Goal: Check status: Check status

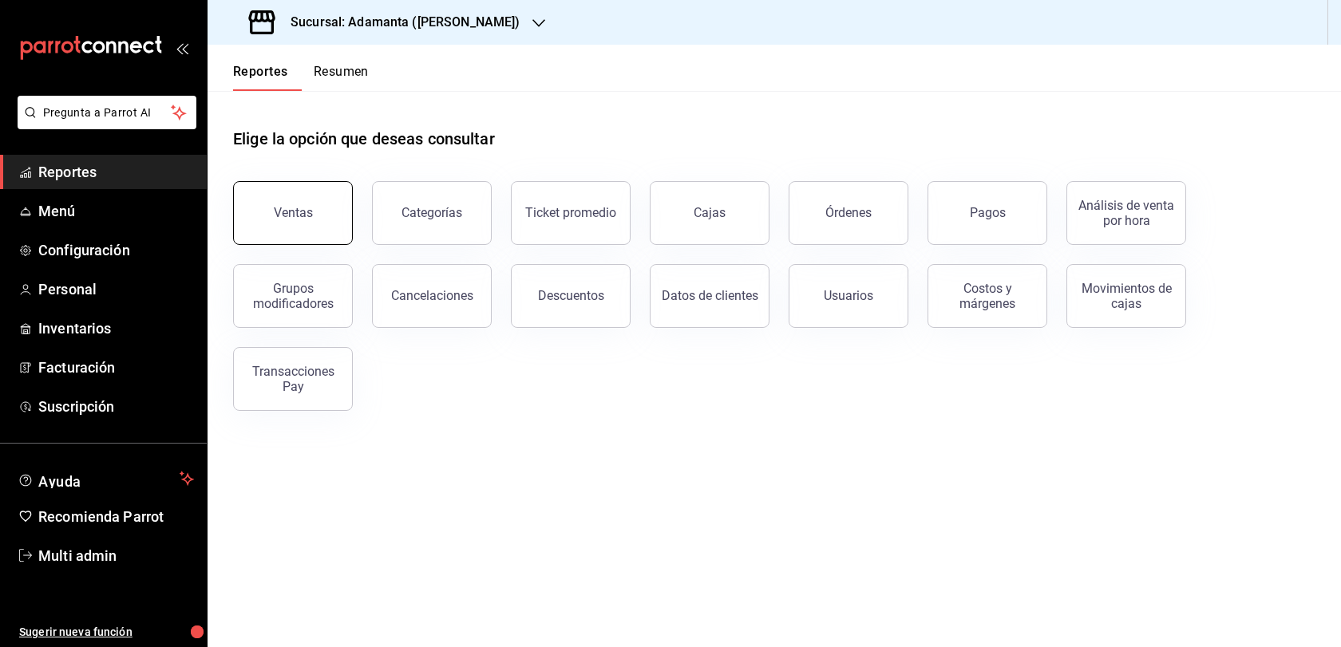
click at [308, 215] on button "Ventas" at bounding box center [293, 213] width 120 height 64
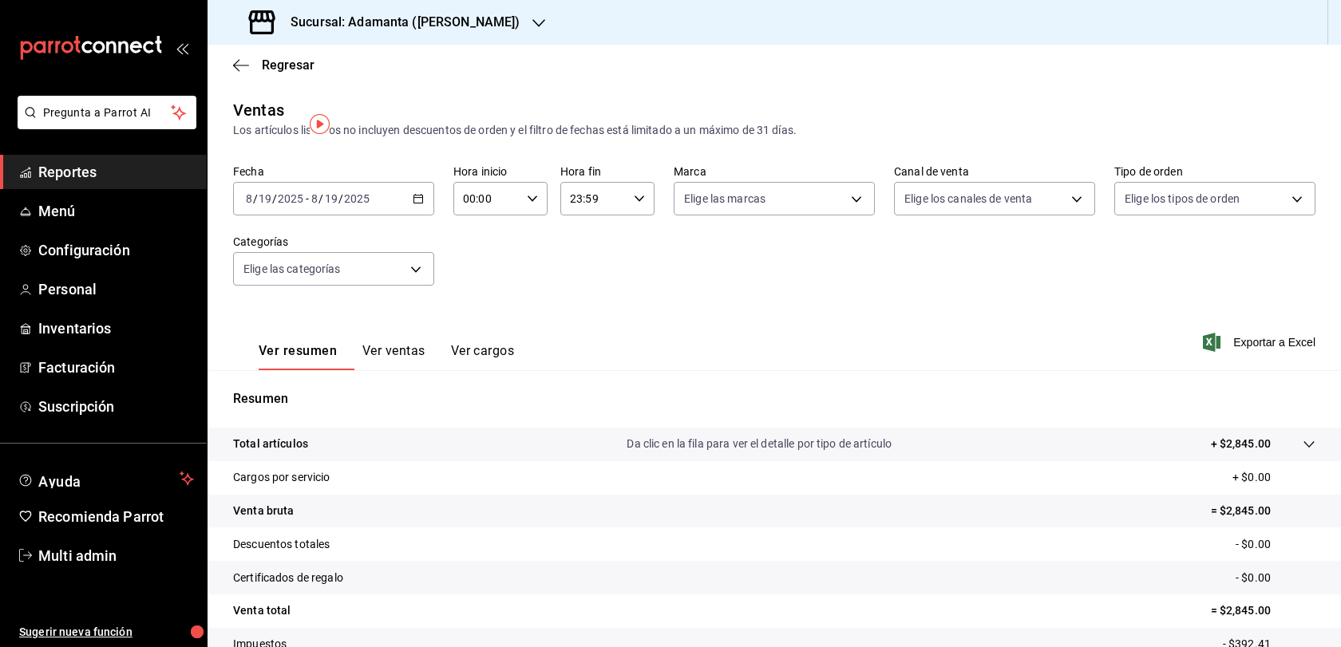
click at [421, 204] on icon "button" at bounding box center [418, 198] width 11 height 11
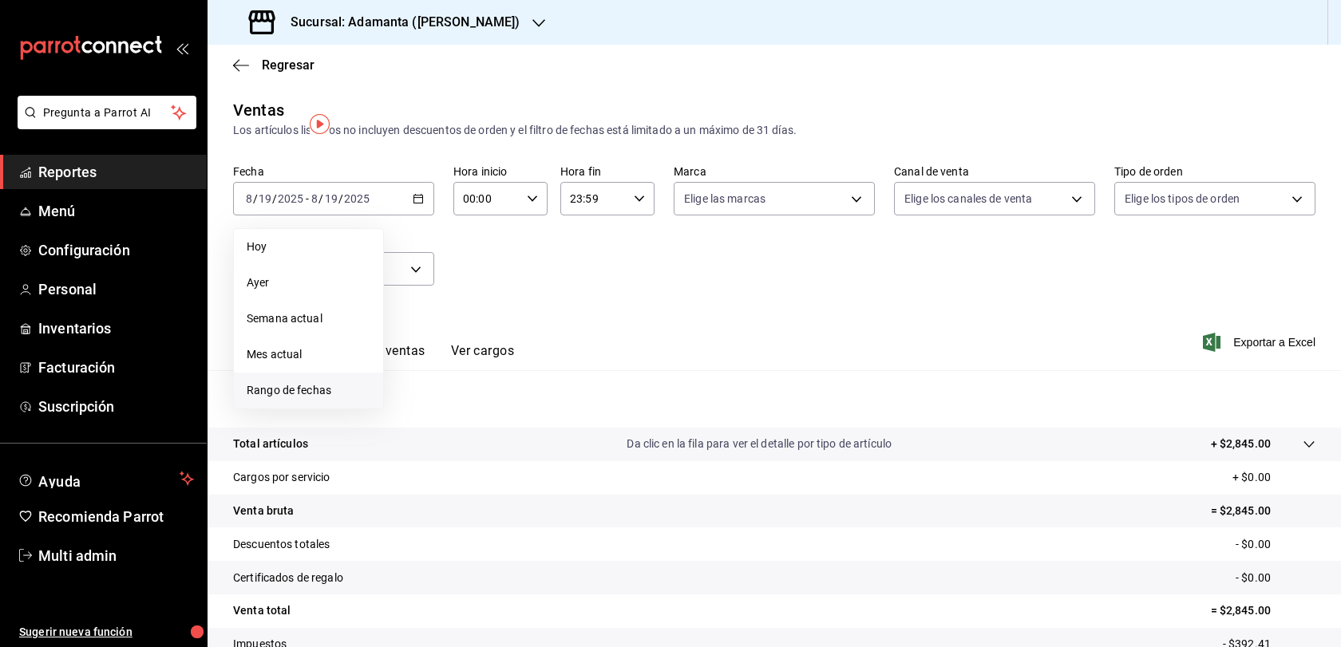
click at [334, 399] on span "Rango de fechas" at bounding box center [309, 390] width 124 height 17
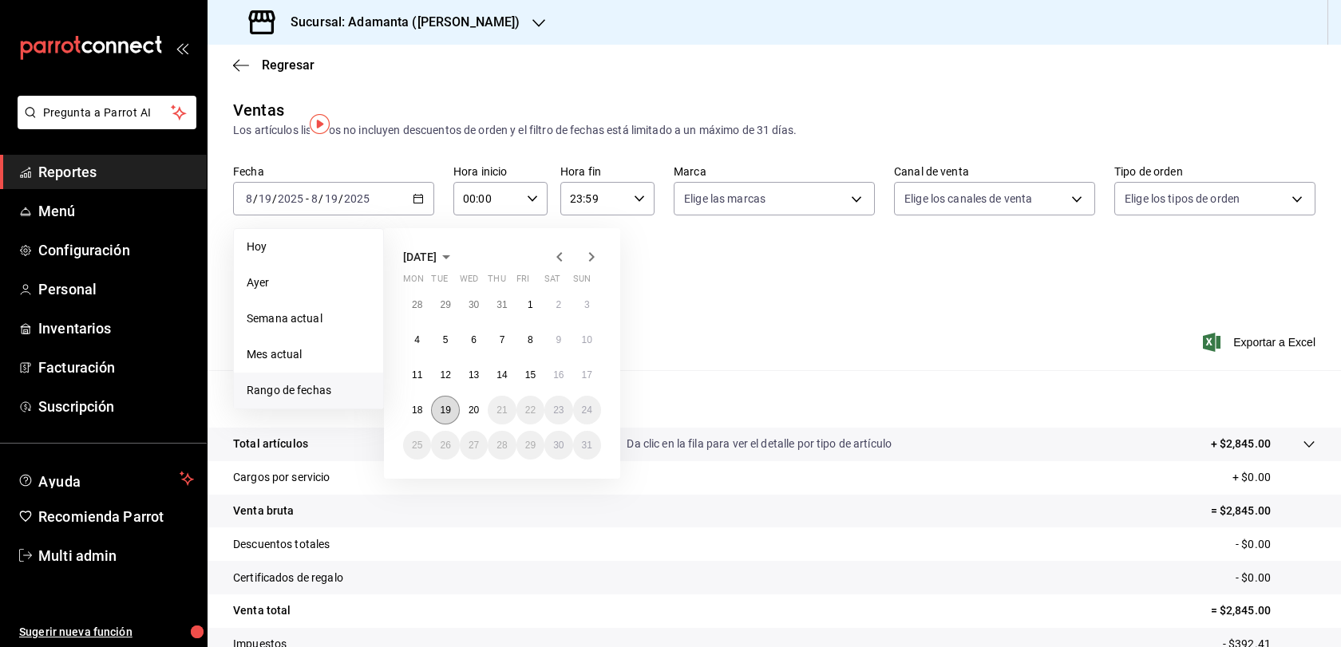
click at [449, 416] on abbr "19" at bounding box center [445, 410] width 10 height 11
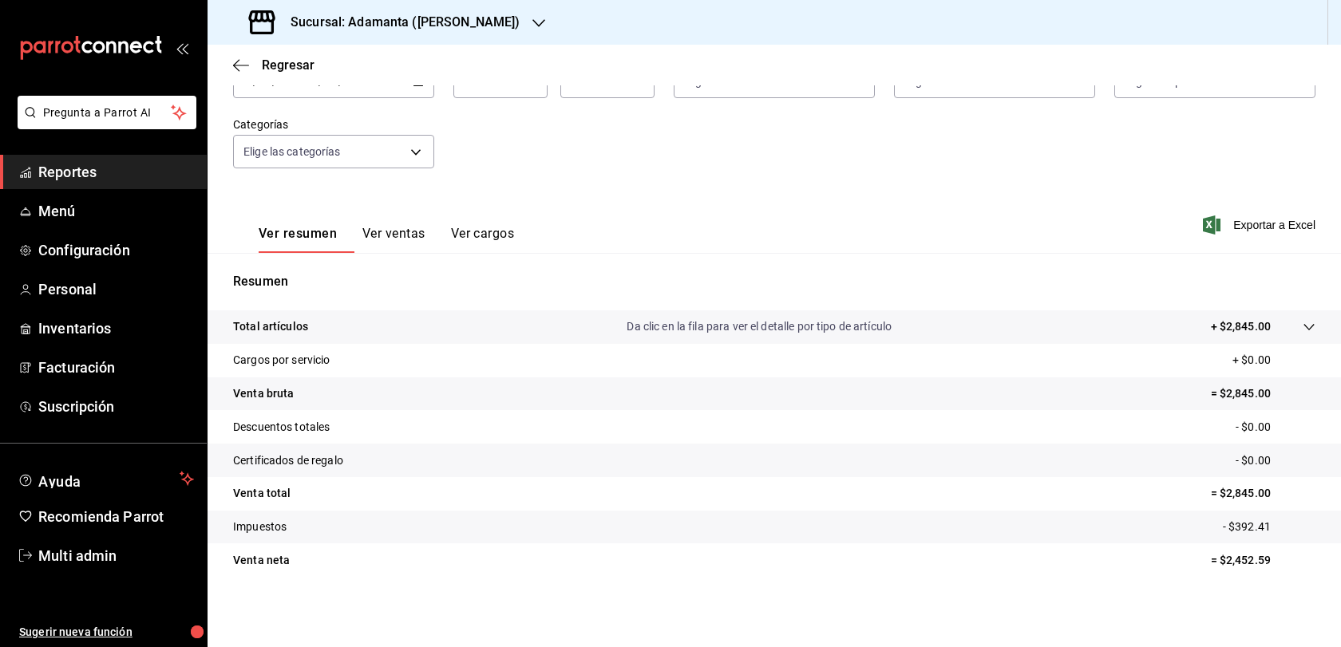
scroll to position [171, 0]
click at [421, 226] on button "Ver ventas" at bounding box center [393, 239] width 63 height 27
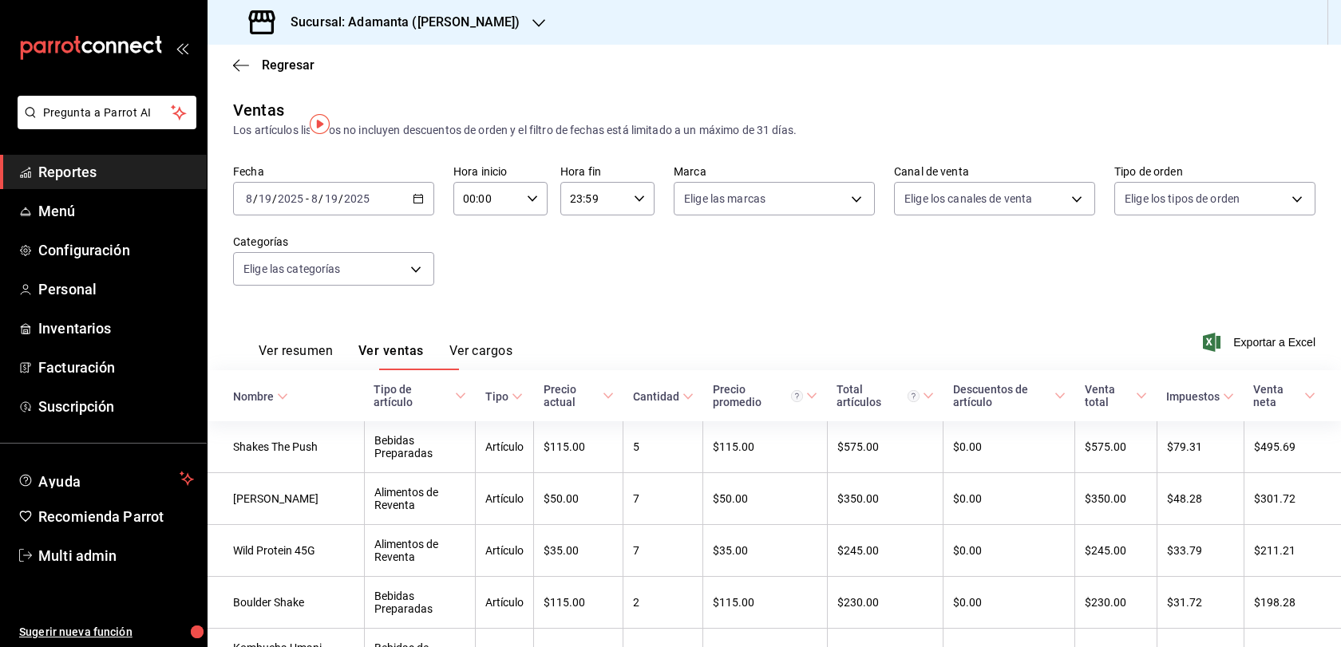
click at [415, 215] on div "[DATE] [DATE] - [DATE] [DATE]" at bounding box center [333, 199] width 201 height 34
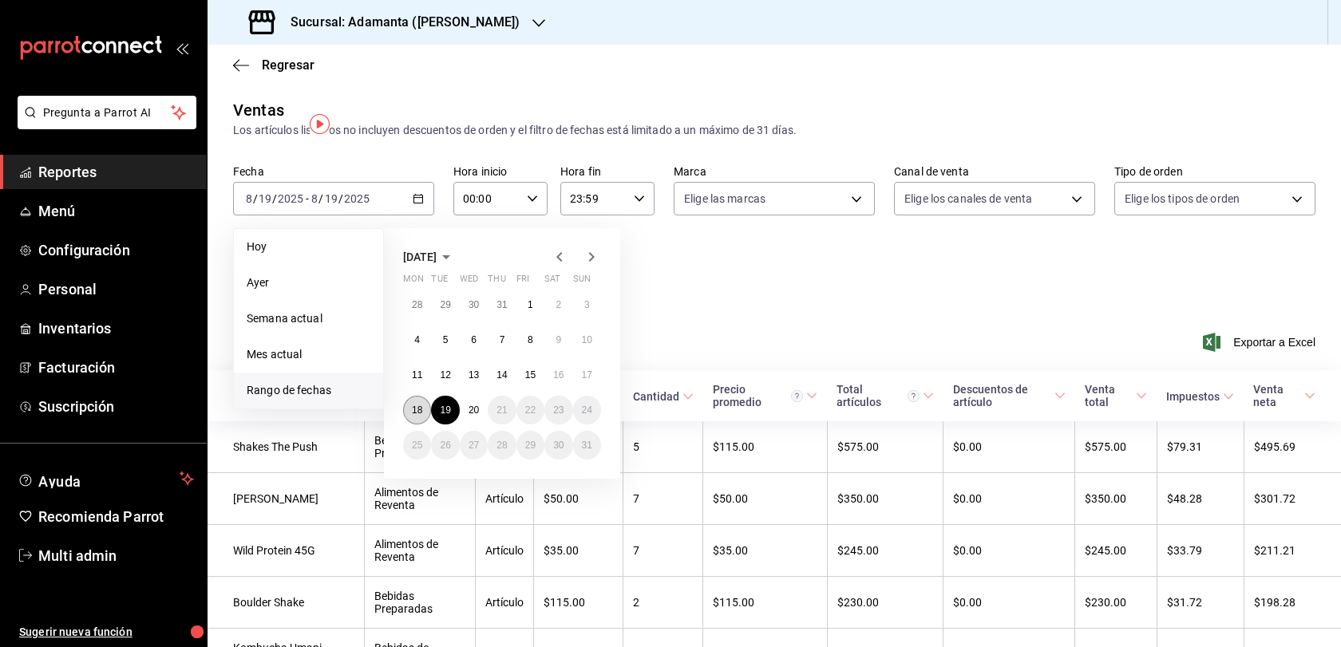
click at [422, 416] on abbr "18" at bounding box center [417, 410] width 10 height 11
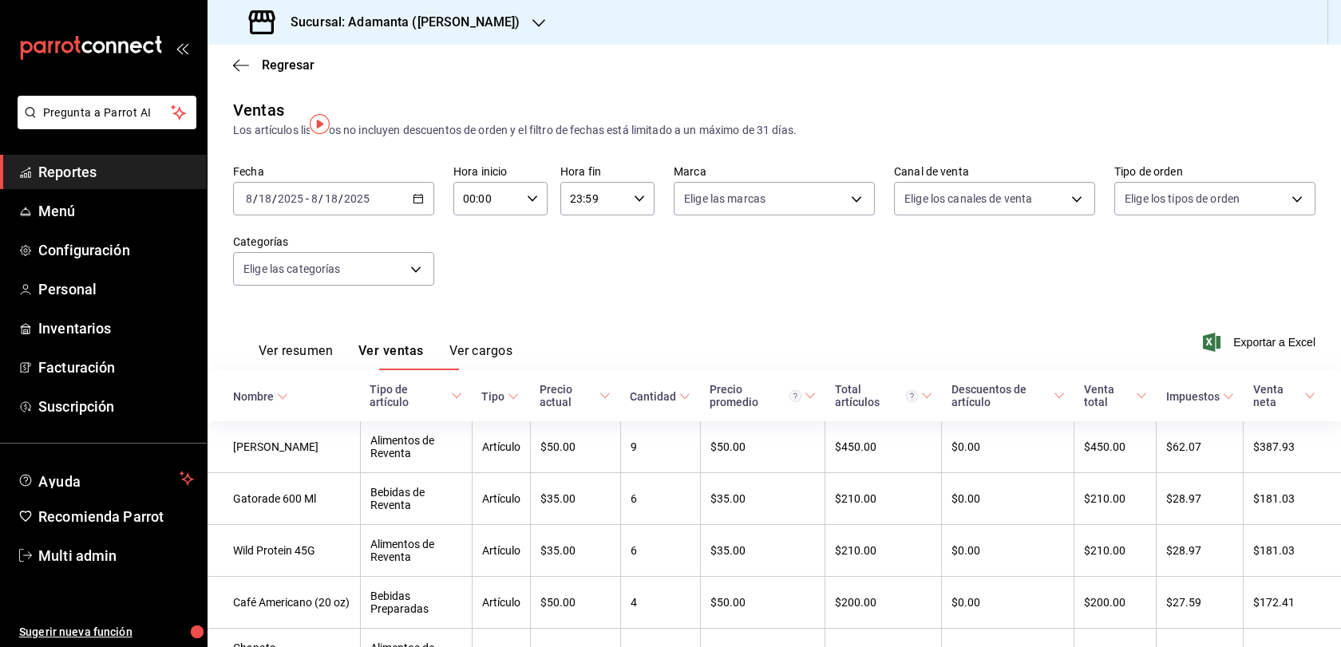
click at [299, 85] on div "Regresar" at bounding box center [773, 65] width 1133 height 41
click at [298, 73] on span "Regresar" at bounding box center [288, 64] width 53 height 15
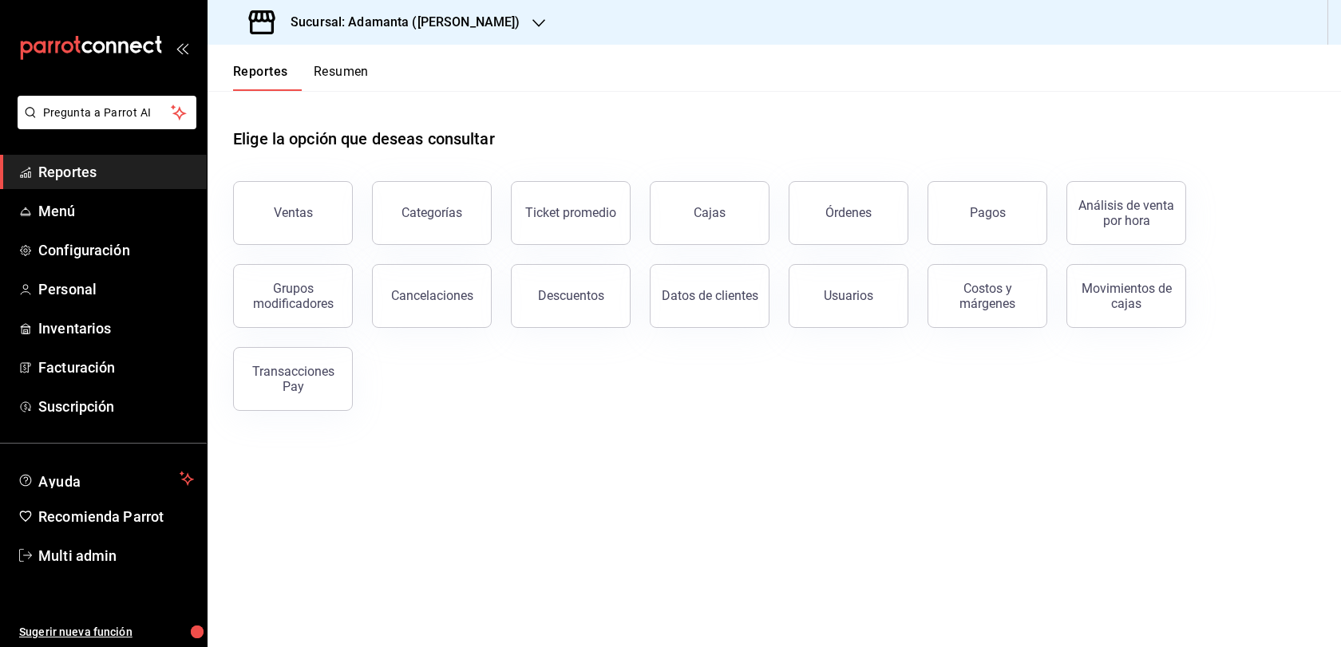
click at [353, 245] on div "Ventas" at bounding box center [283, 203] width 139 height 83
click at [344, 245] on button "Ventas" at bounding box center [293, 213] width 120 height 64
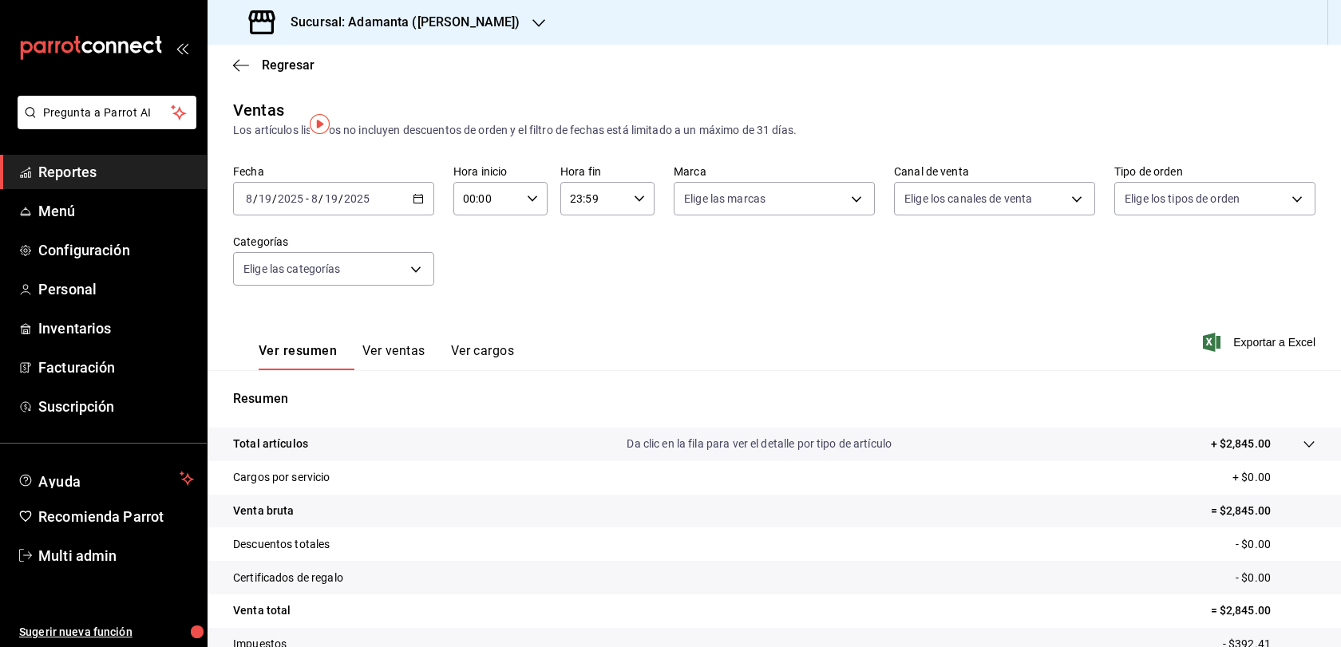
click at [415, 215] on div "[DATE] [DATE] - [DATE] [DATE]" at bounding box center [333, 199] width 201 height 34
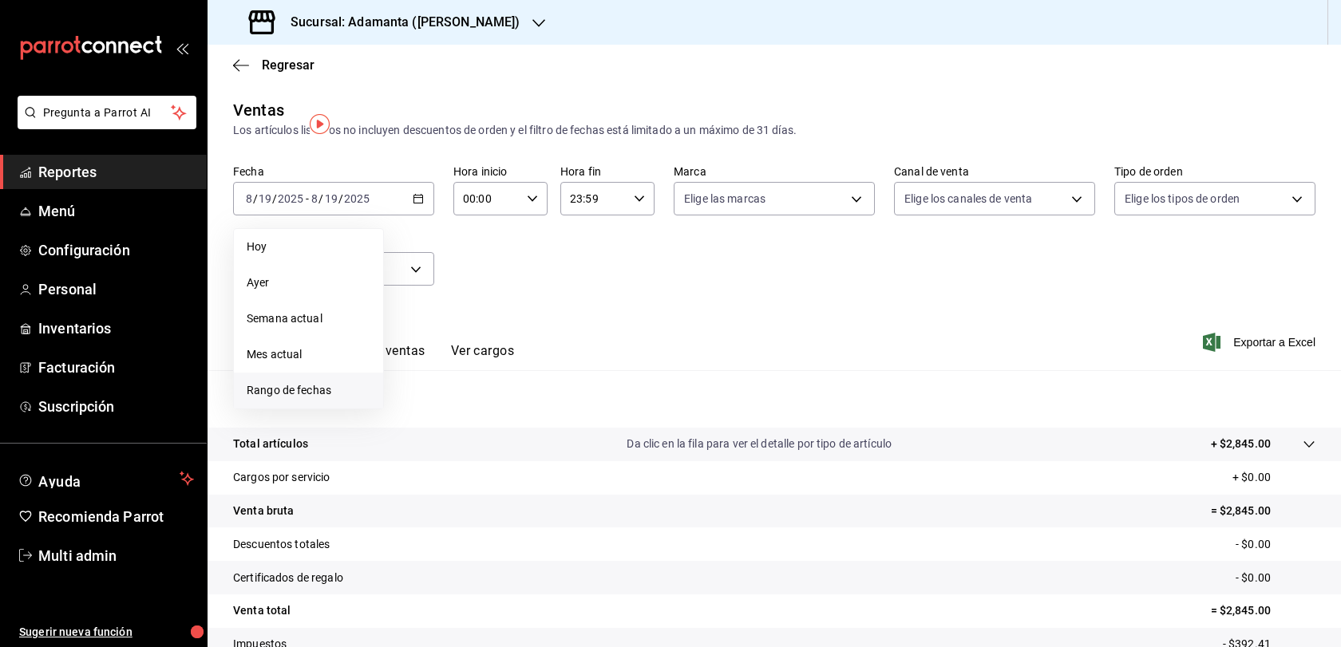
click at [310, 399] on span "Rango de fechas" at bounding box center [309, 390] width 124 height 17
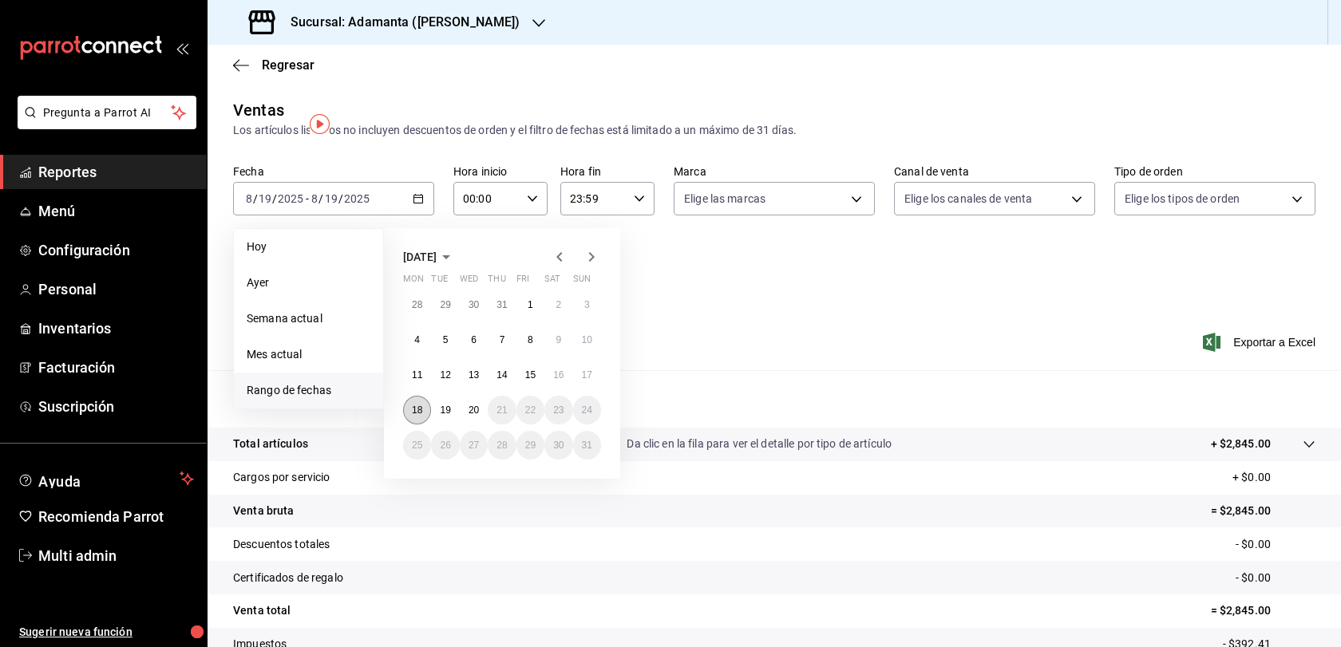
click at [422, 416] on abbr "18" at bounding box center [417, 410] width 10 height 11
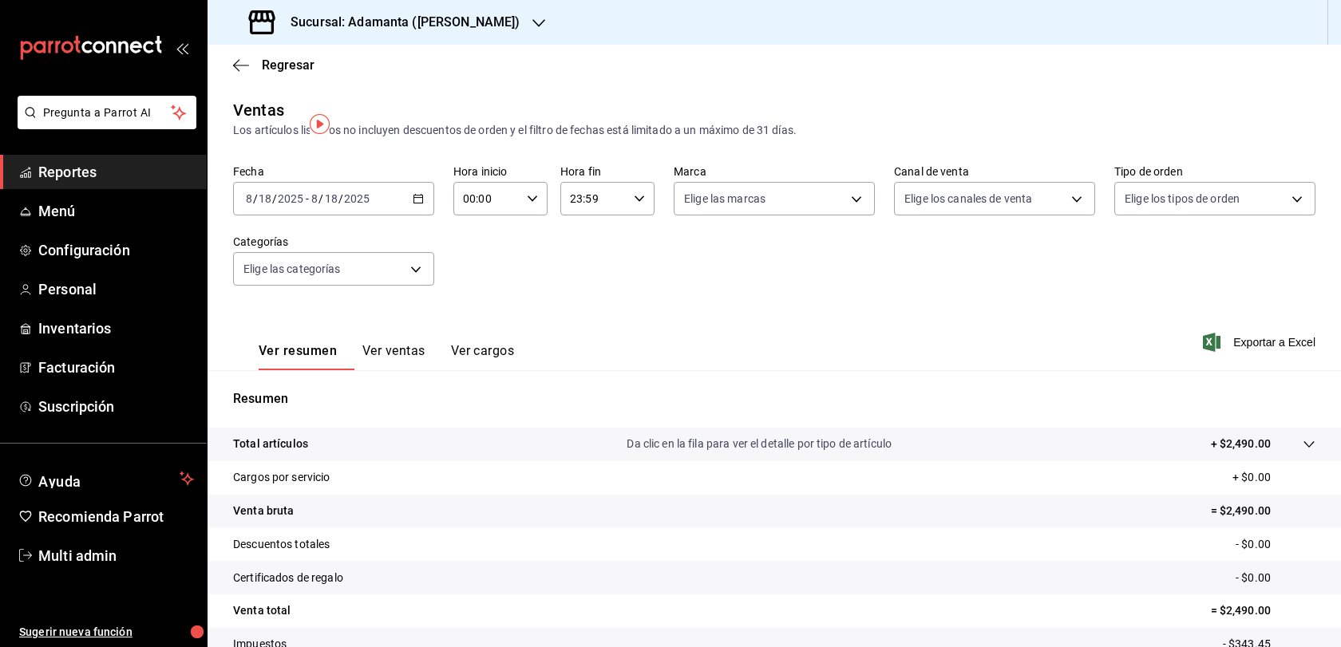
click at [421, 204] on icon "button" at bounding box center [418, 198] width 11 height 11
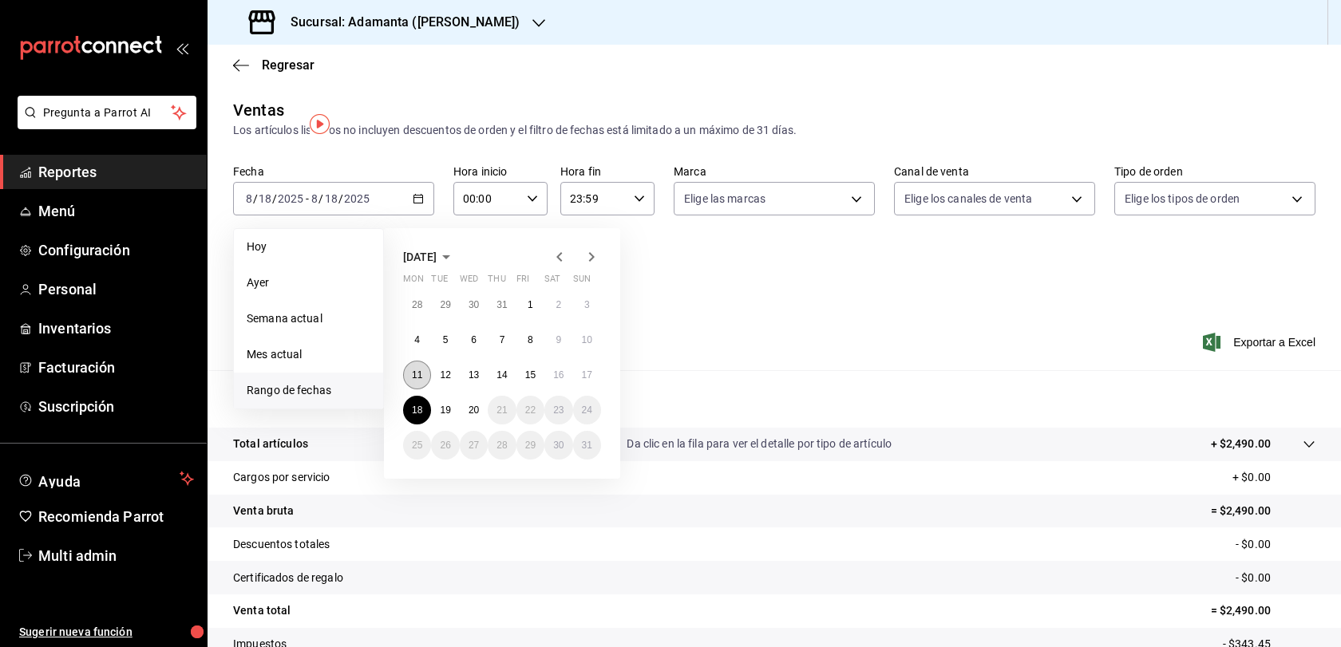
click at [414, 389] on button "11" at bounding box center [417, 375] width 28 height 29
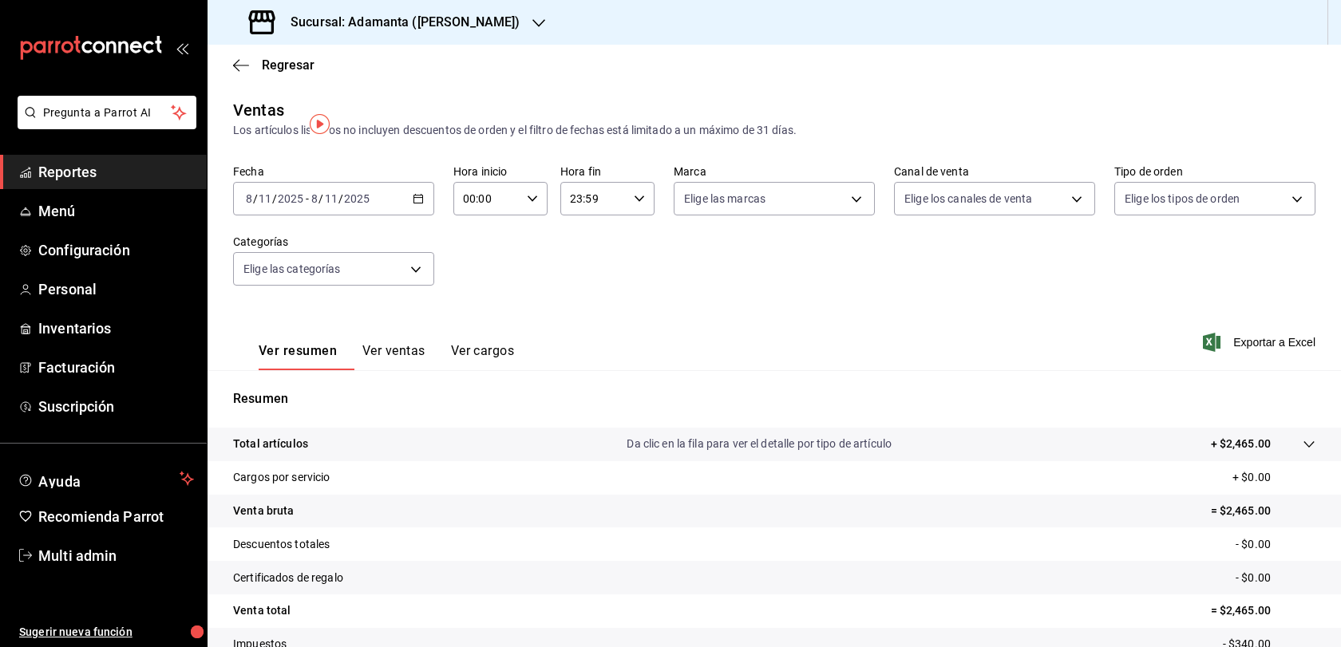
click at [427, 215] on div "[DATE] [DATE] - [DATE] [DATE]" at bounding box center [333, 199] width 201 height 34
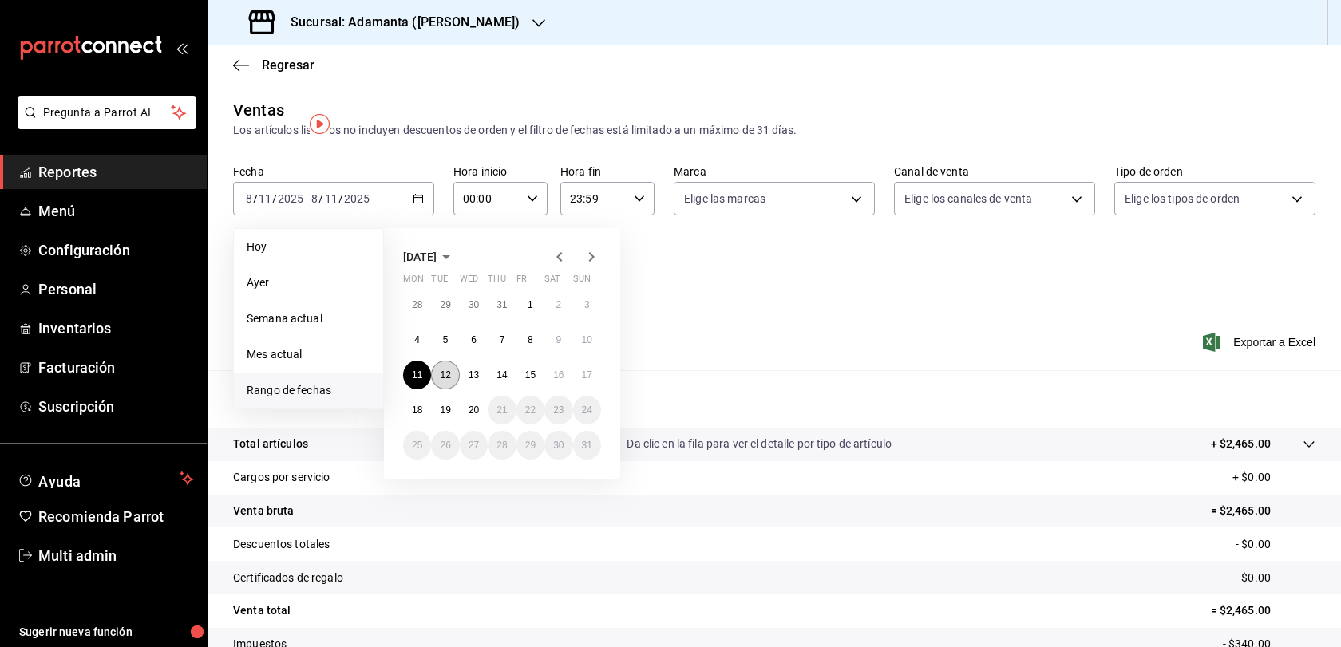
click at [448, 381] on abbr "12" at bounding box center [445, 374] width 10 height 11
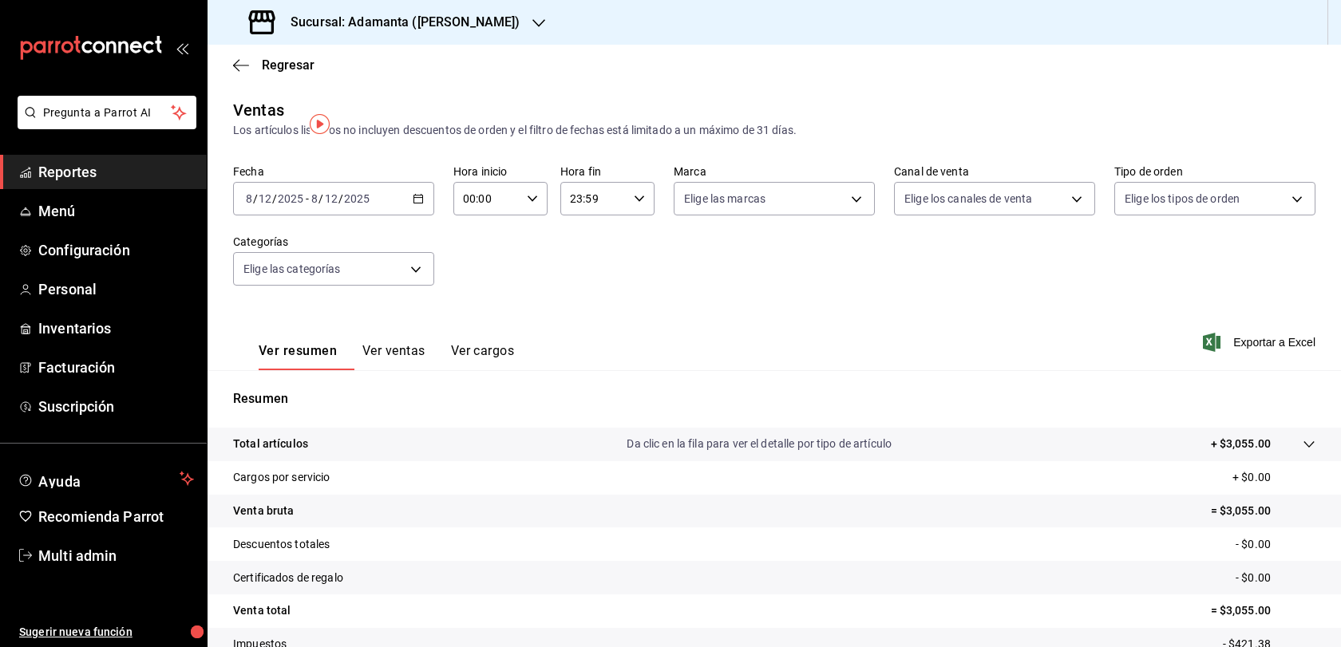
click at [418, 204] on icon "button" at bounding box center [418, 198] width 11 height 11
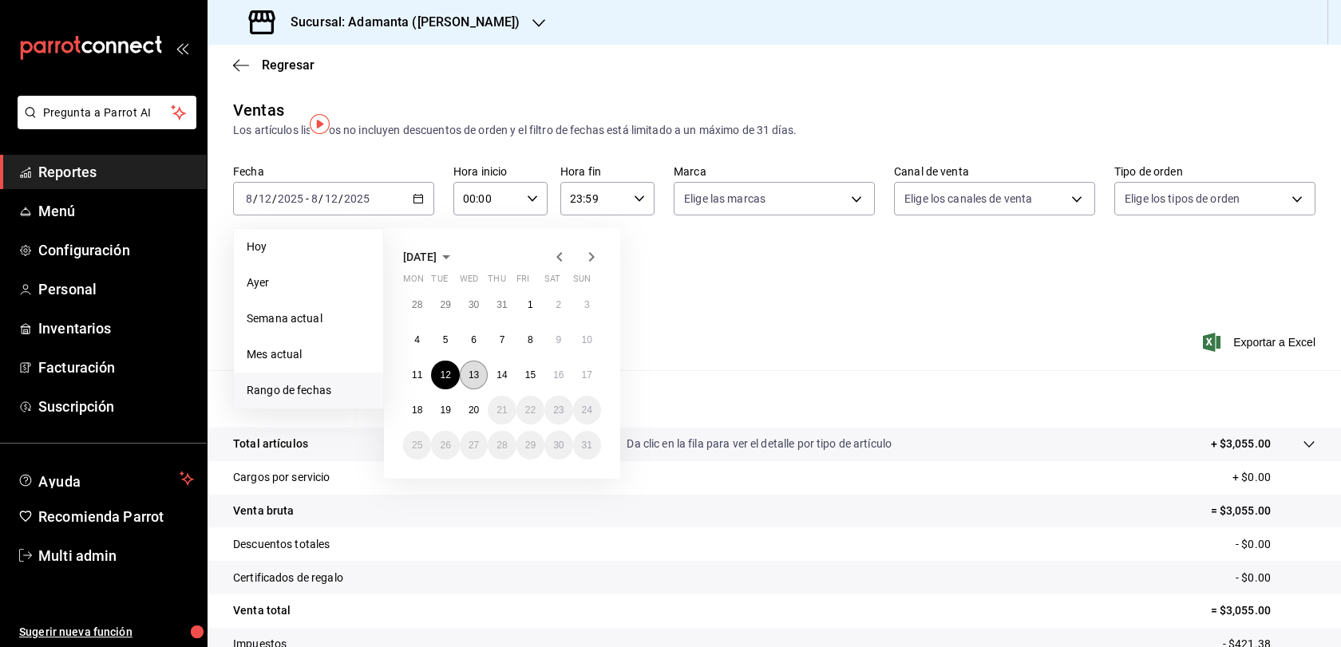
click at [476, 381] on abbr "13" at bounding box center [473, 374] width 10 height 11
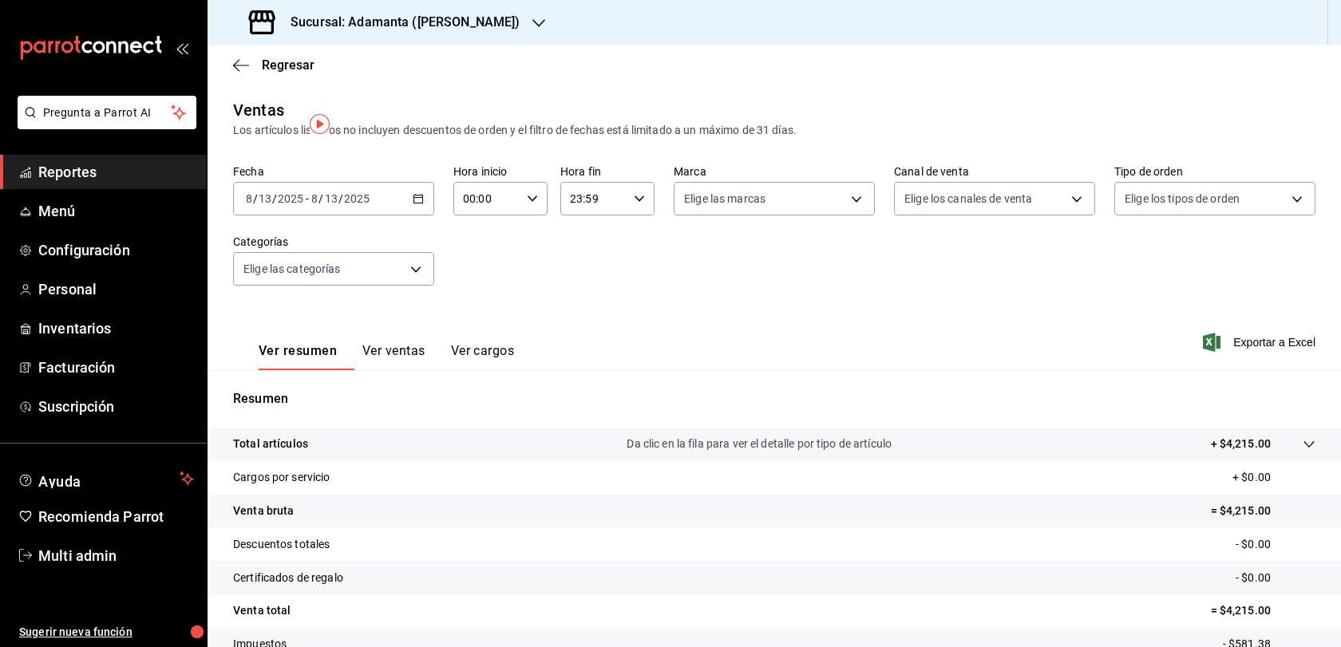
click at [421, 204] on icon "button" at bounding box center [418, 198] width 11 height 11
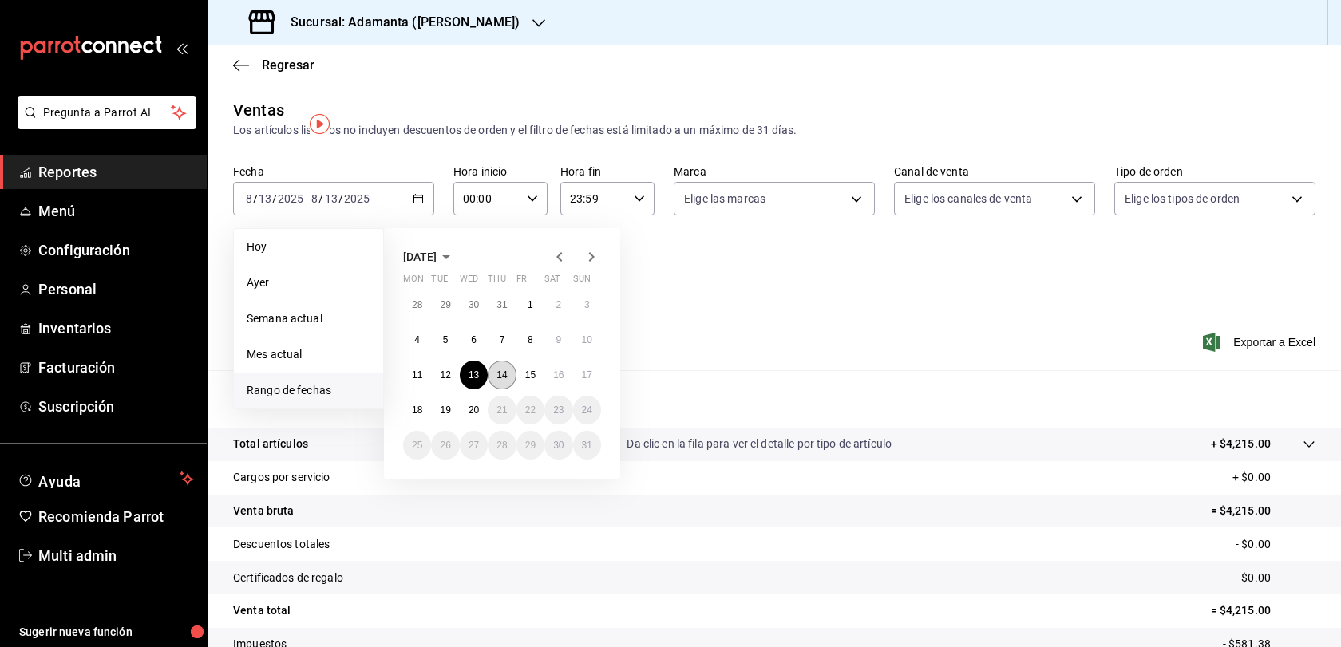
click at [510, 385] on button "14" at bounding box center [502, 375] width 28 height 29
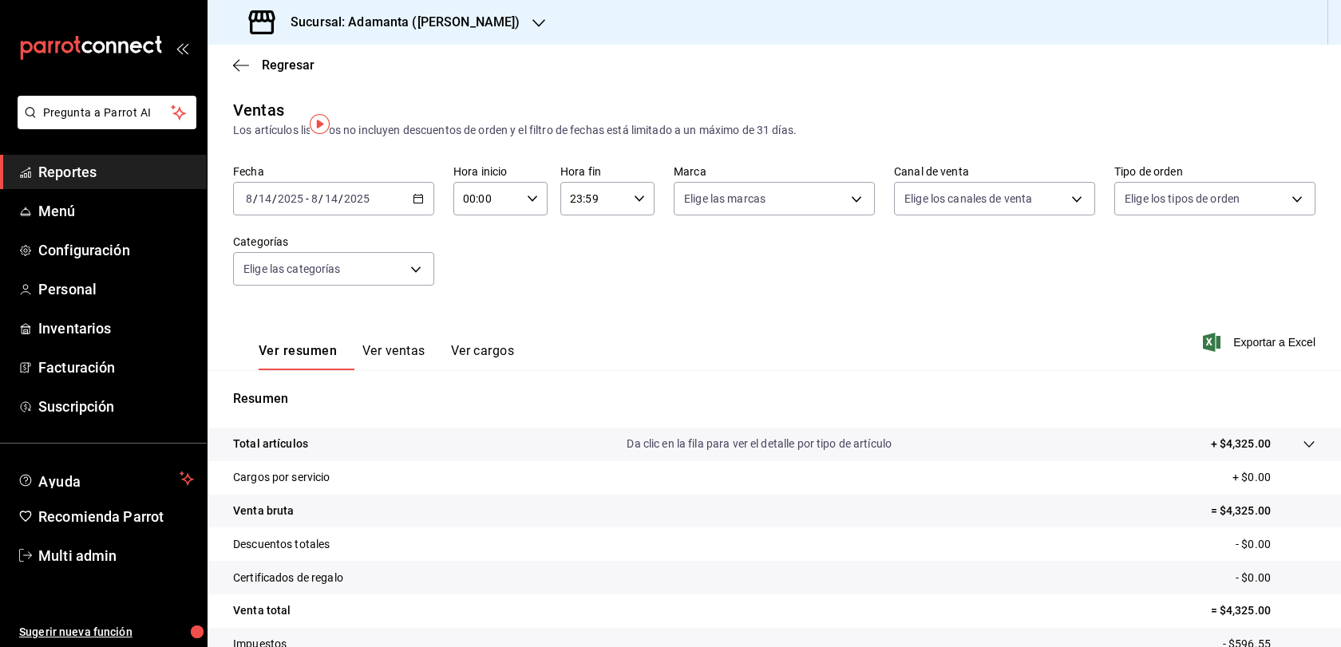
click at [420, 198] on \(Stroke\) "button" at bounding box center [418, 197] width 9 height 1
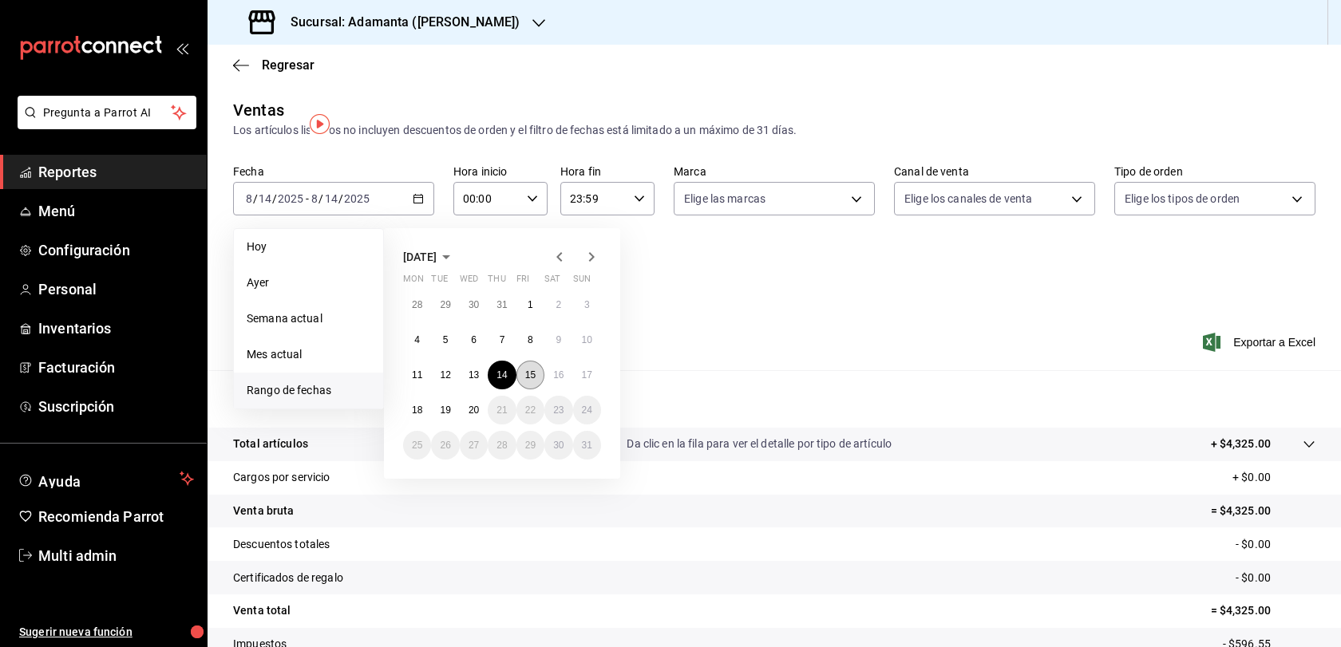
click at [535, 381] on abbr "15" at bounding box center [530, 374] width 10 height 11
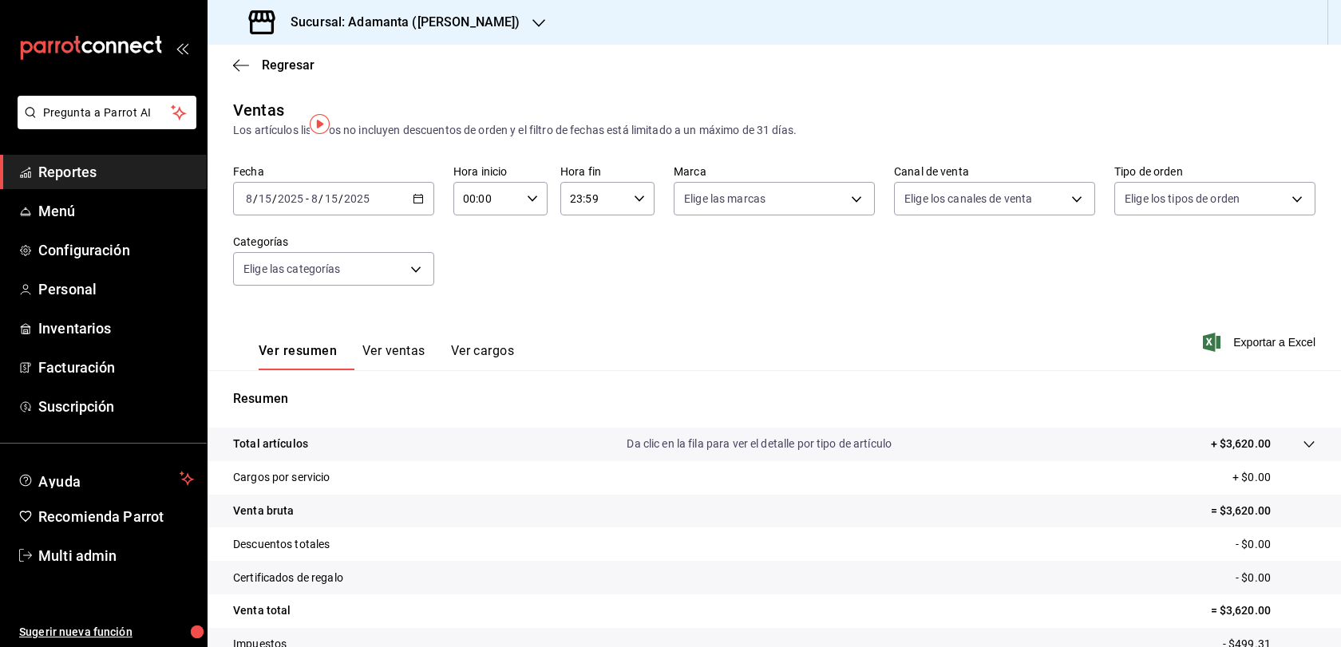
click at [416, 204] on icon "button" at bounding box center [418, 198] width 11 height 11
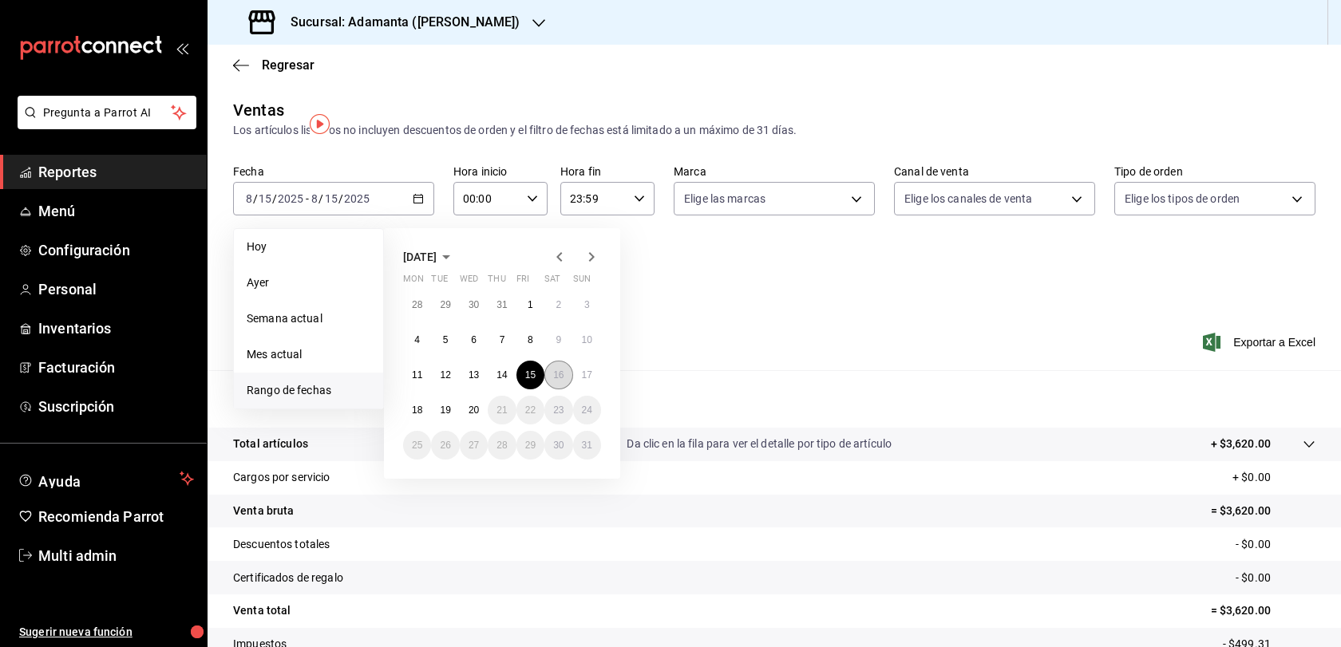
click at [564, 389] on button "16" at bounding box center [558, 375] width 28 height 29
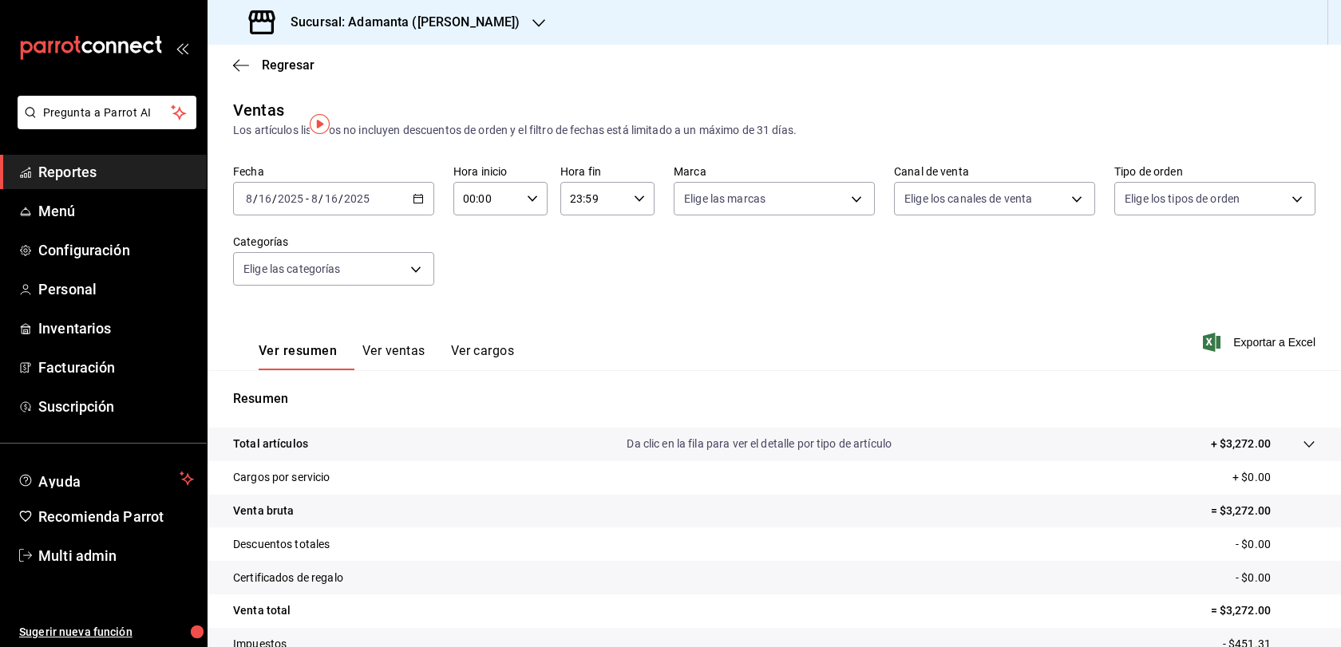
click at [417, 204] on icon "button" at bounding box center [418, 198] width 11 height 11
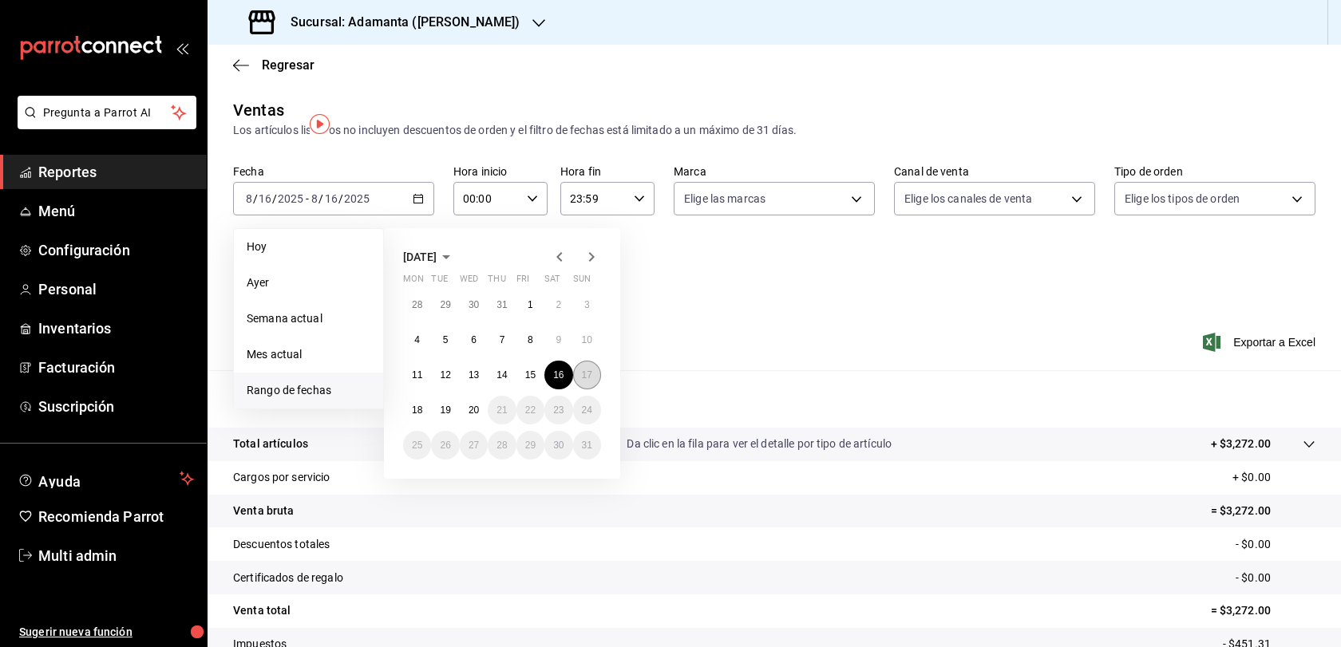
click at [592, 381] on abbr "17" at bounding box center [587, 374] width 10 height 11
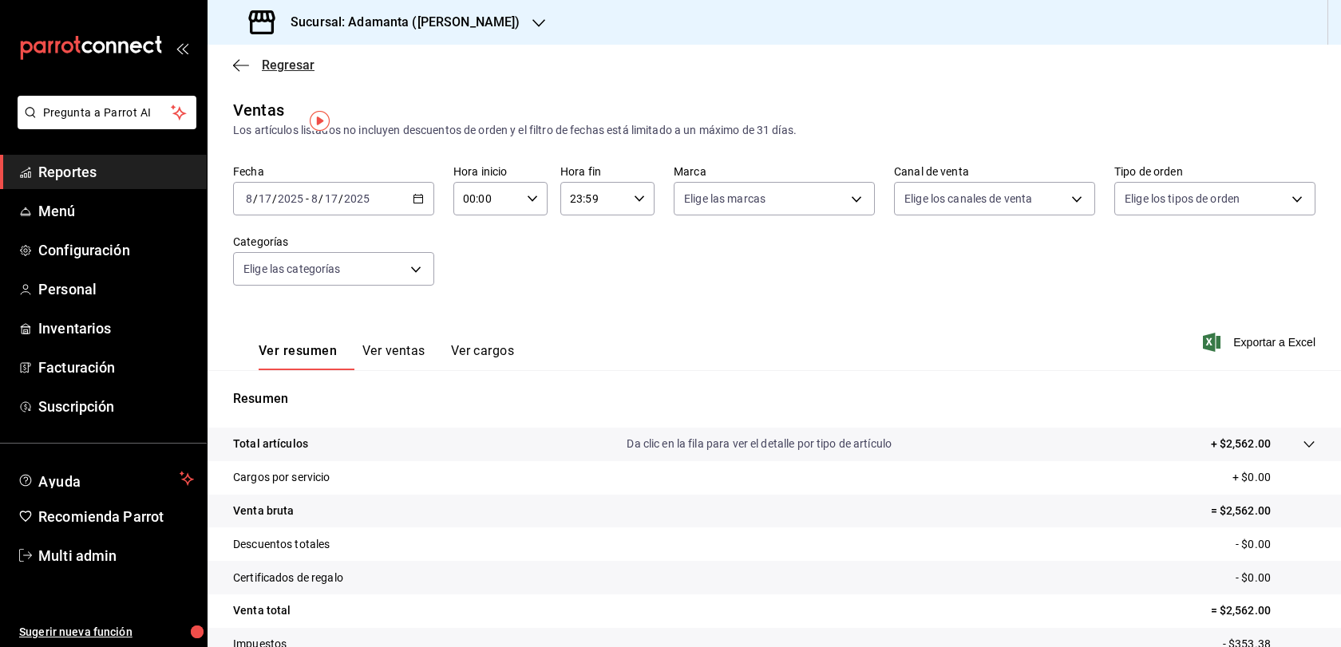
click at [273, 68] on span "Regresar" at bounding box center [288, 64] width 53 height 15
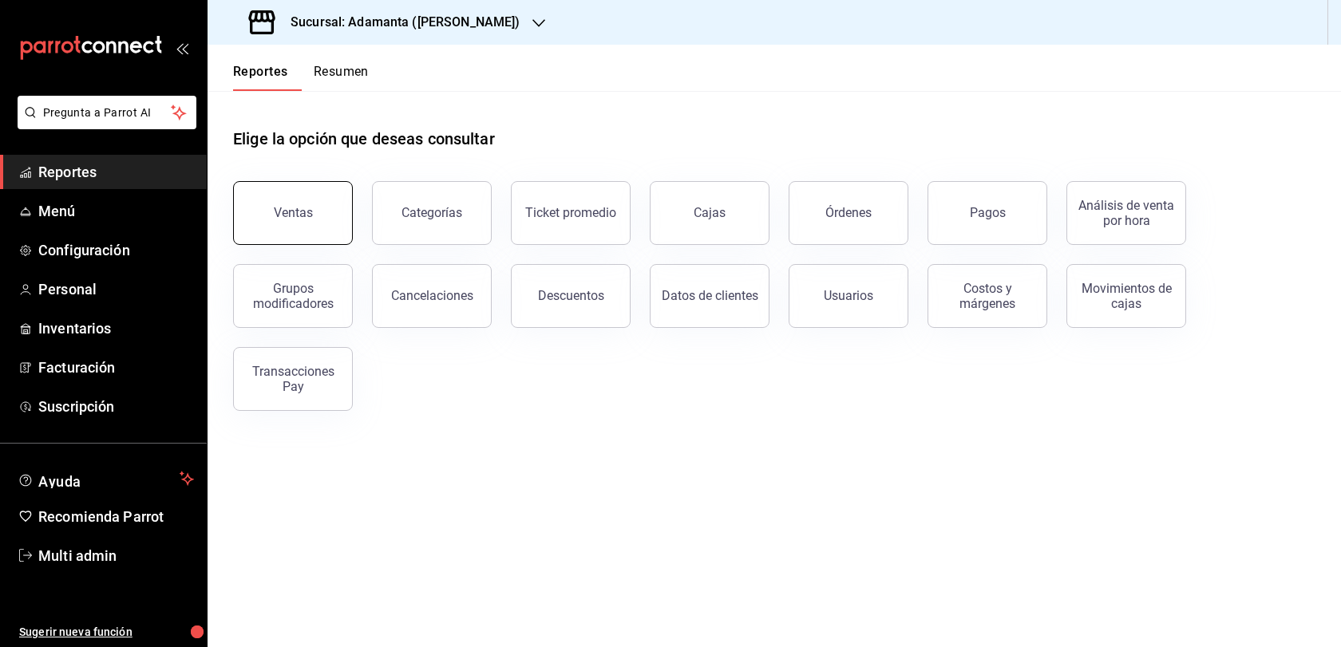
click at [327, 245] on button "Ventas" at bounding box center [293, 213] width 120 height 64
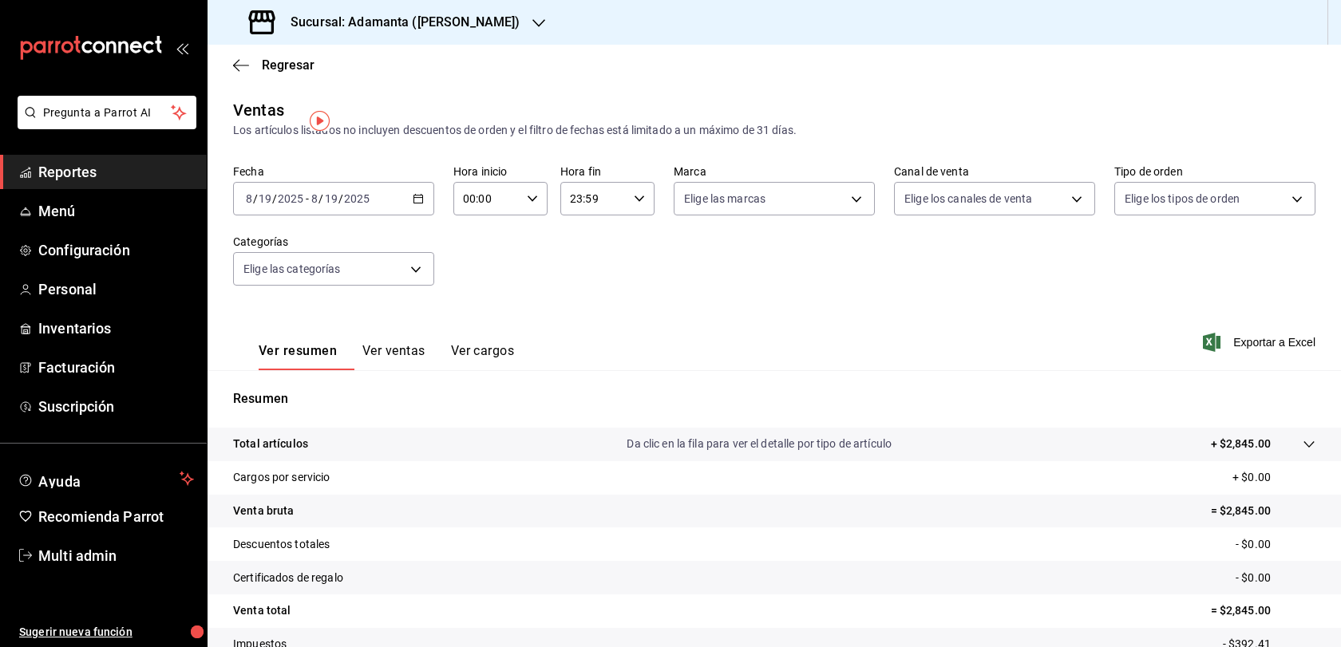
click at [422, 207] on div "[DATE] [DATE] - [DATE] [DATE]" at bounding box center [333, 199] width 201 height 34
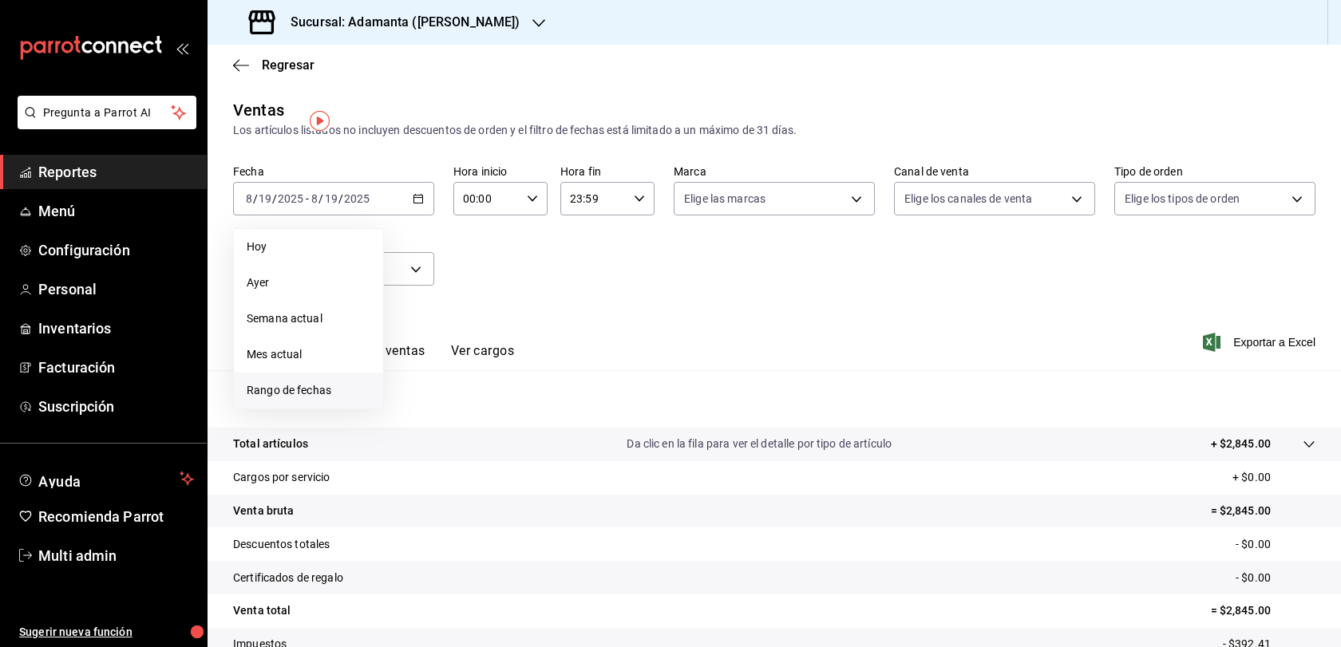
click at [335, 398] on li "Rango de fechas" at bounding box center [308, 391] width 149 height 36
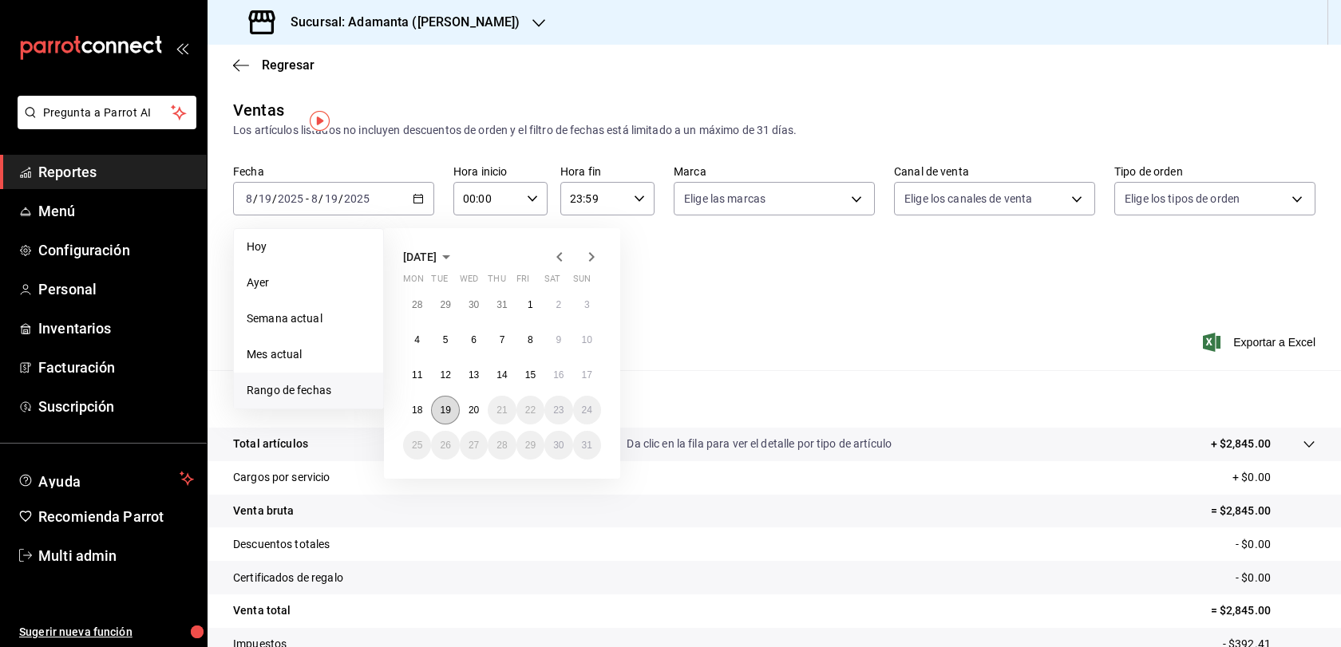
click at [450, 416] on abbr "19" at bounding box center [445, 410] width 10 height 11
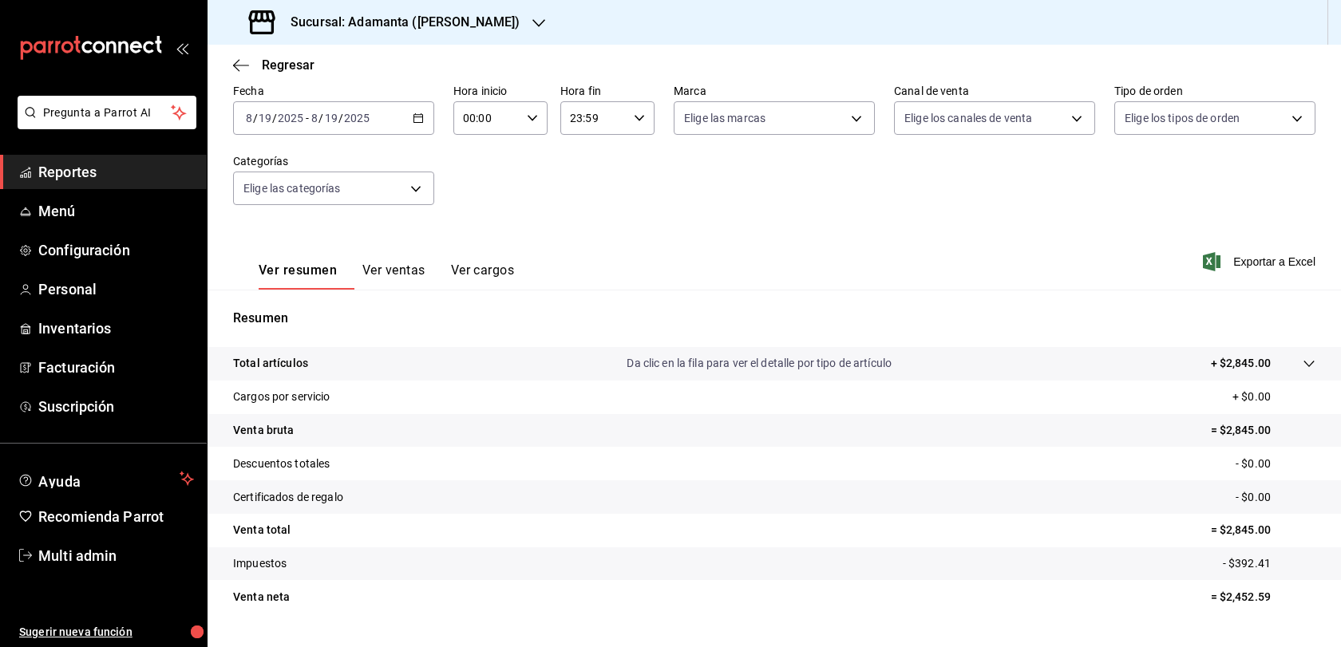
scroll to position [171, 0]
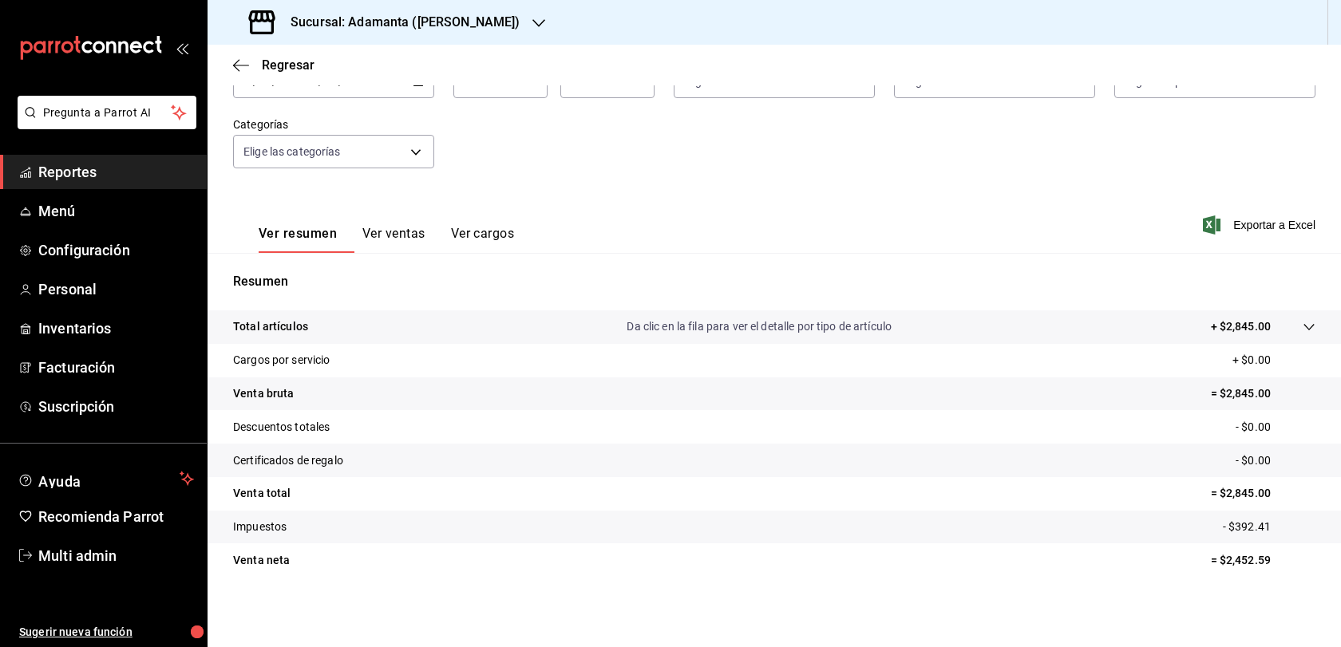
click at [1233, 385] on p "= $2,845.00" at bounding box center [1263, 393] width 105 height 17
